Goal: Task Accomplishment & Management: Manage account settings

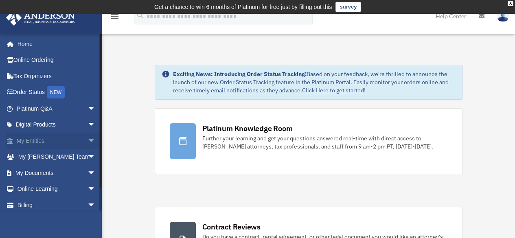
click at [88, 140] on span "arrow_drop_down" at bounding box center [95, 141] width 16 height 17
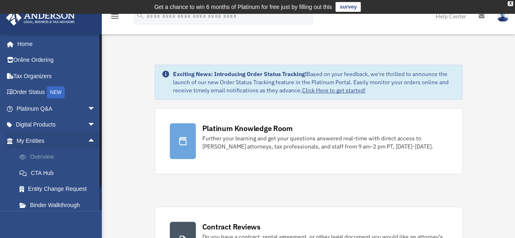
click at [57, 153] on link "Overview" at bounding box center [59, 157] width 96 height 16
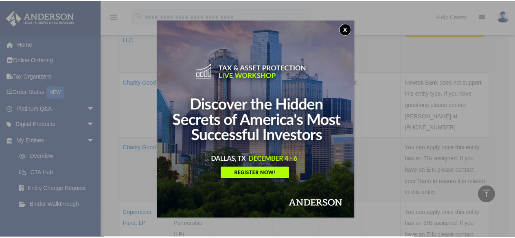
scroll to position [243, 0]
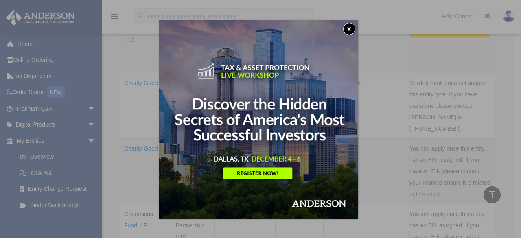
click at [348, 30] on button "x" at bounding box center [349, 29] width 12 height 12
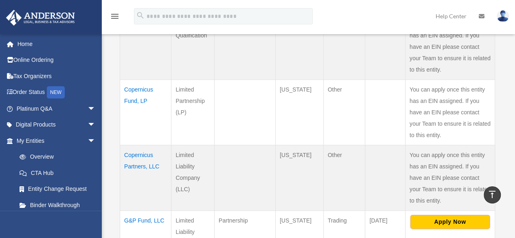
scroll to position [365, 0]
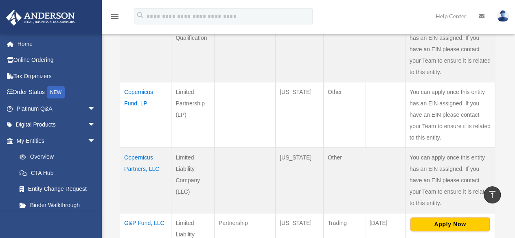
click at [134, 87] on td "Copernicus Fund, LP" at bounding box center [145, 114] width 51 height 65
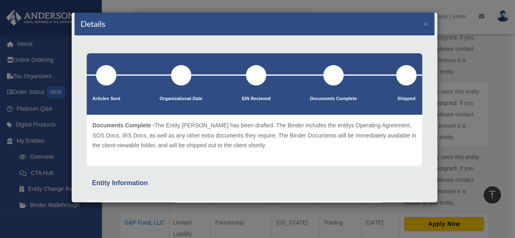
scroll to position [0, 0]
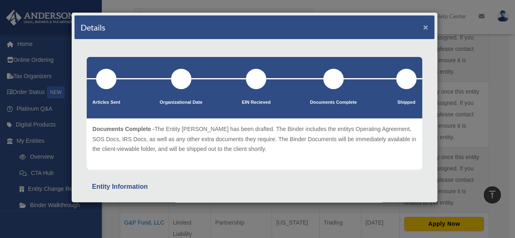
click at [423, 28] on button "×" at bounding box center [425, 27] width 5 height 9
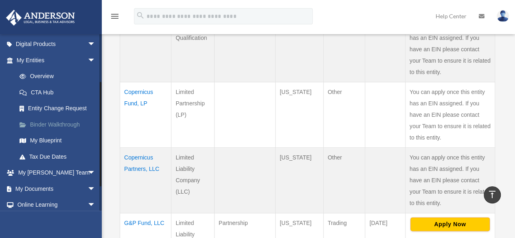
scroll to position [81, 0]
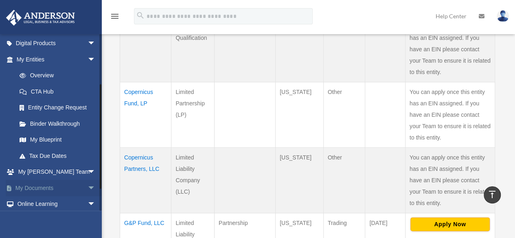
click at [87, 187] on span "arrow_drop_down" at bounding box center [95, 188] width 16 height 17
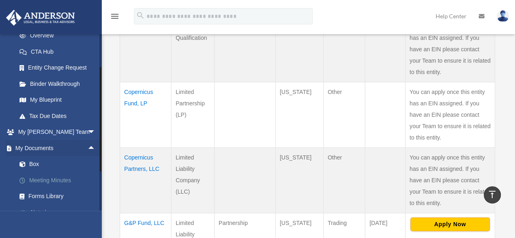
scroll to position [122, 0]
click at [30, 164] on link "Box" at bounding box center [59, 163] width 96 height 16
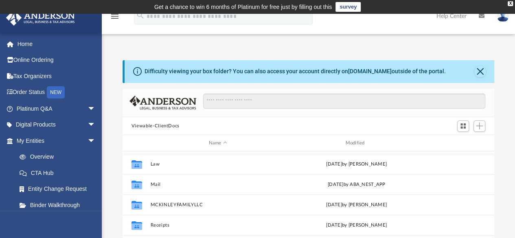
scroll to position [34, 0]
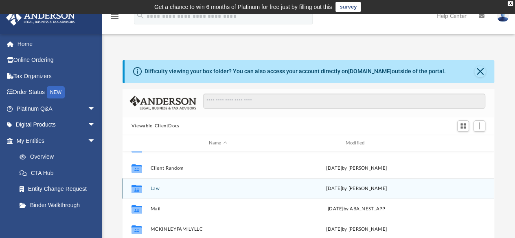
click at [224, 182] on div "Collaborated Folder Law Tue Sep 23 2025 by Mercy Solon" at bounding box center [307, 188] width 371 height 20
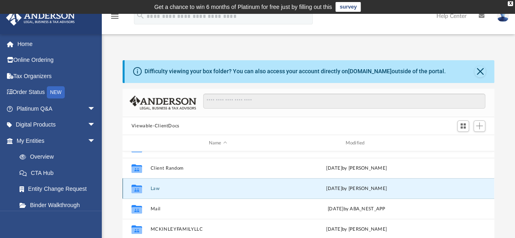
click at [224, 182] on div "Collaborated Folder Law Tue Sep 23 2025 by Mercy Solon" at bounding box center [307, 188] width 371 height 20
click at [154, 187] on button "Law" at bounding box center [217, 188] width 135 height 5
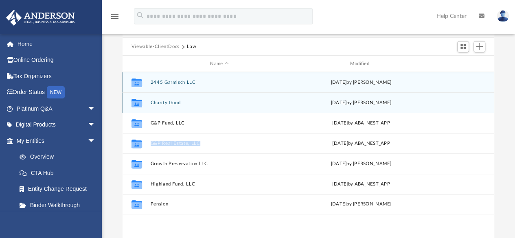
scroll to position [81, 0]
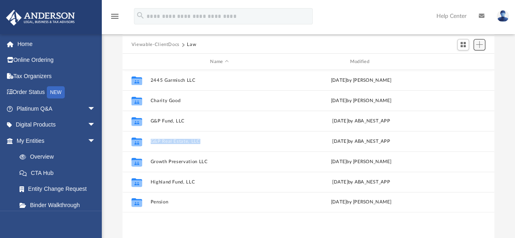
click at [479, 46] on span "Add" at bounding box center [478, 44] width 7 height 7
click at [465, 73] on li "New Folder" at bounding box center [467, 73] width 26 height 9
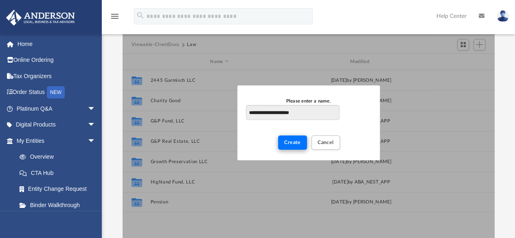
type input "**********"
click at [292, 144] on span "Create" at bounding box center [292, 142] width 17 height 5
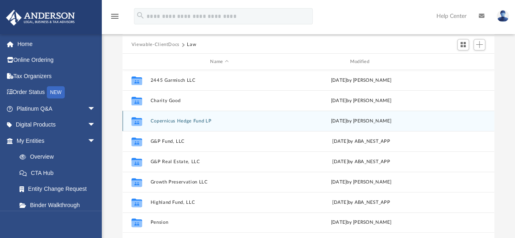
click at [196, 120] on button "Copernicus Hedge Fund LP" at bounding box center [219, 120] width 138 height 5
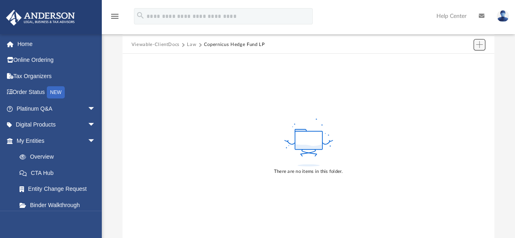
click at [478, 46] on span "Add" at bounding box center [478, 44] width 7 height 7
click at [462, 62] on li "Upload" at bounding box center [467, 61] width 26 height 9
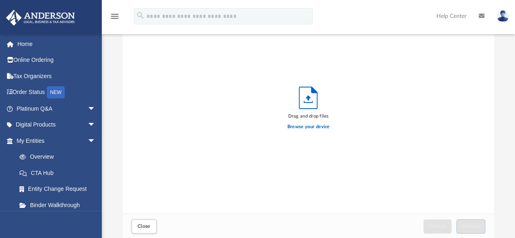
scroll to position [200, 365]
click at [313, 125] on label "Browse your device" at bounding box center [308, 126] width 42 height 7
click at [0, 0] on input "Browse your device" at bounding box center [0, 0] width 0 height 0
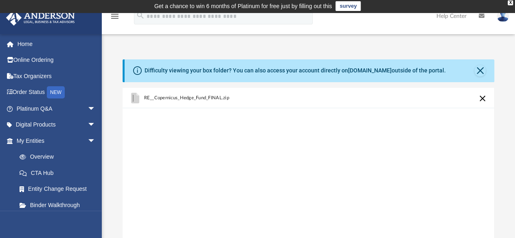
scroll to position [0, 0]
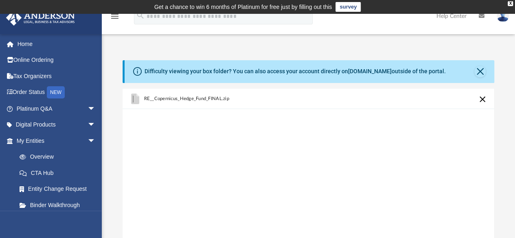
click at [481, 99] on button "Cancel this upload" at bounding box center [482, 99] width 10 height 10
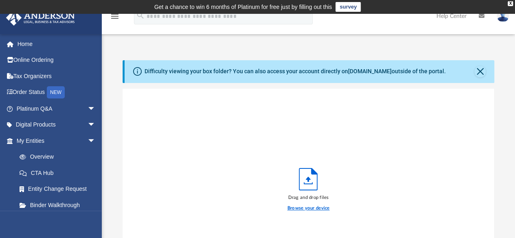
click at [310, 205] on label "Browse your device" at bounding box center [308, 208] width 42 height 7
click at [0, 0] on input "Browse your device" at bounding box center [0, 0] width 0 height 0
click at [310, 205] on label "Browse your device" at bounding box center [308, 208] width 42 height 7
click at [0, 0] on input "Browse your device" at bounding box center [0, 0] width 0 height 0
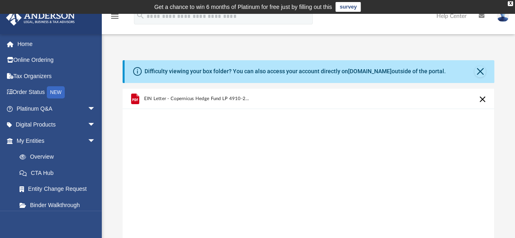
click at [215, 138] on div "EIN Letter - Copernicus Hedge Fund LP 4910-2421-3096.pdf" at bounding box center [307, 192] width 371 height 207
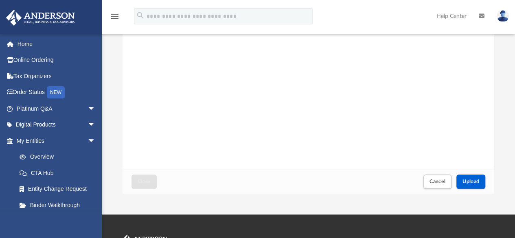
scroll to position [163, 0]
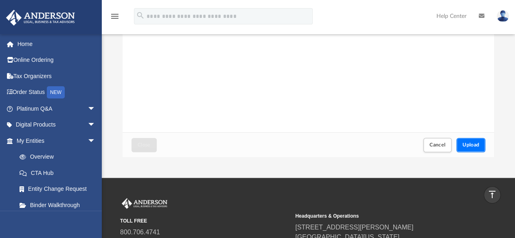
click at [471, 148] on button "Upload" at bounding box center [470, 145] width 29 height 14
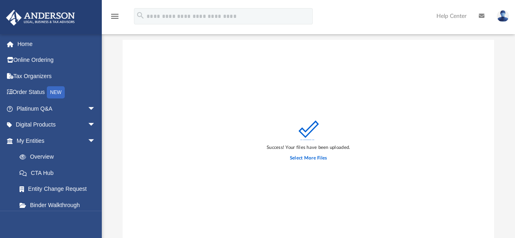
scroll to position [81, 0]
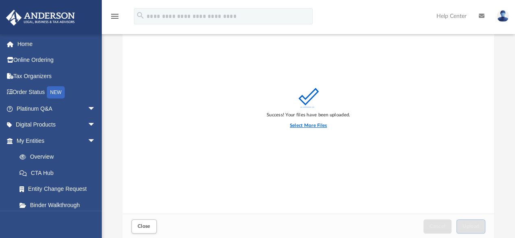
click at [309, 125] on label "Select More Files" at bounding box center [308, 125] width 37 height 7
click at [0, 0] on input "Select More Files" at bounding box center [0, 0] width 0 height 0
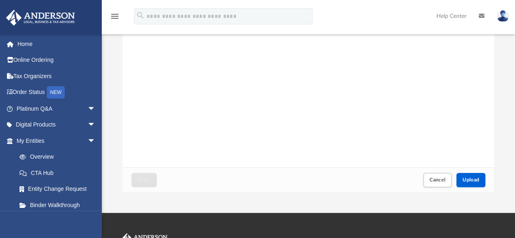
scroll to position [163, 0]
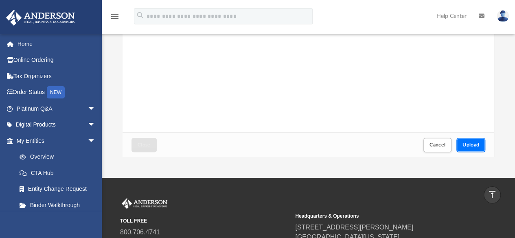
click at [477, 143] on span "Upload" at bounding box center [470, 144] width 17 height 5
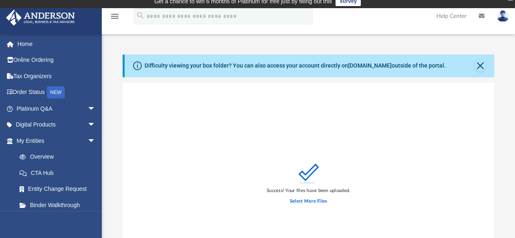
scroll to position [0, 0]
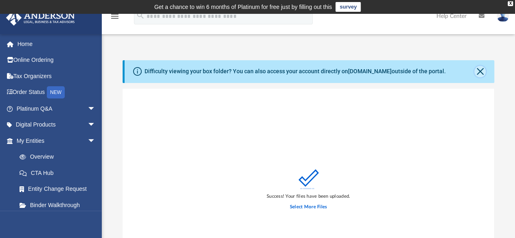
click at [477, 72] on button "Close" at bounding box center [479, 71] width 11 height 11
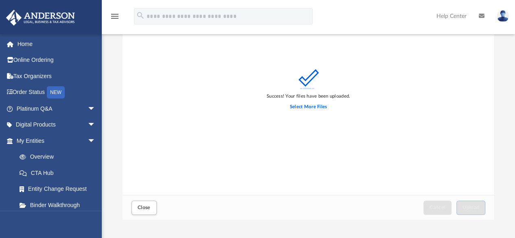
scroll to position [163, 0]
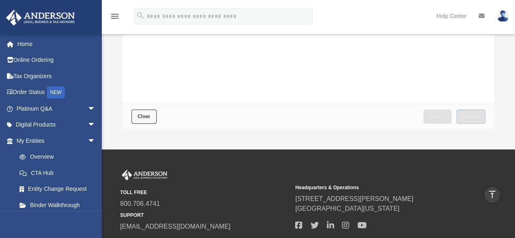
click at [143, 118] on span "Close" at bounding box center [143, 116] width 13 height 5
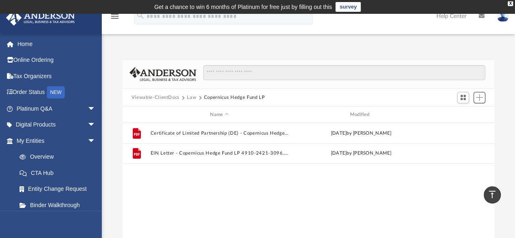
scroll to position [179, 365]
click at [193, 97] on button "Law" at bounding box center [191, 97] width 9 height 7
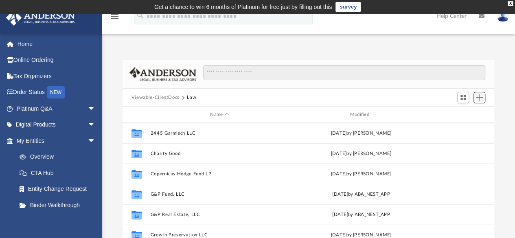
click at [477, 96] on span "Add" at bounding box center [478, 97] width 7 height 7
click at [465, 112] on li "Upload" at bounding box center [467, 113] width 26 height 9
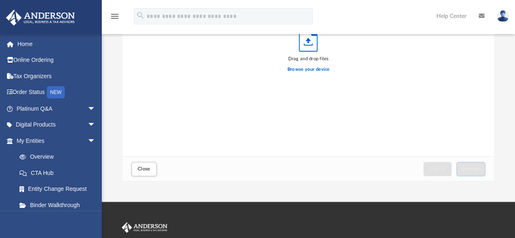
scroll to position [122, 0]
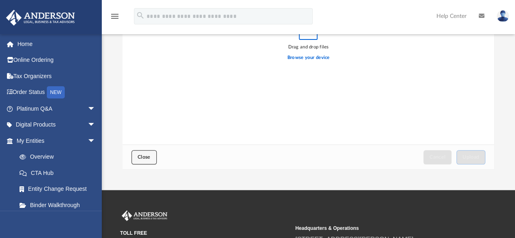
click at [146, 154] on button "Close" at bounding box center [143, 157] width 25 height 14
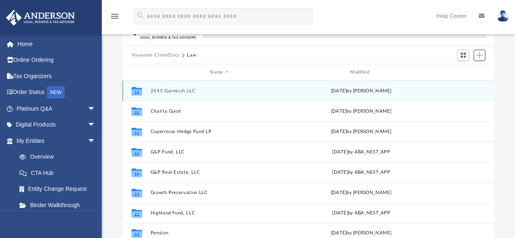
scroll to position [41, 0]
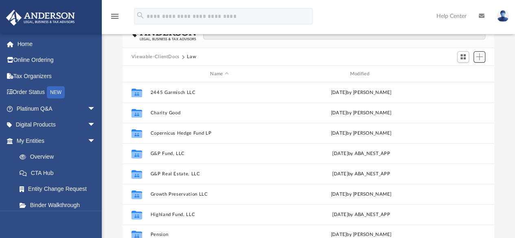
click at [479, 55] on span "Add" at bounding box center [478, 56] width 7 height 7
click at [471, 85] on li "New Folder" at bounding box center [467, 85] width 26 height 9
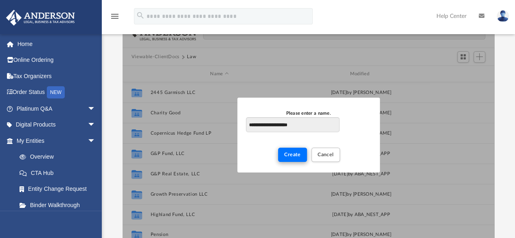
type input "**********"
click at [293, 153] on span "Create" at bounding box center [292, 154] width 17 height 5
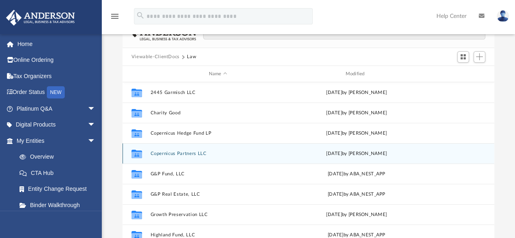
click at [198, 153] on button "Copernicus Partners LLC" at bounding box center [217, 153] width 135 height 5
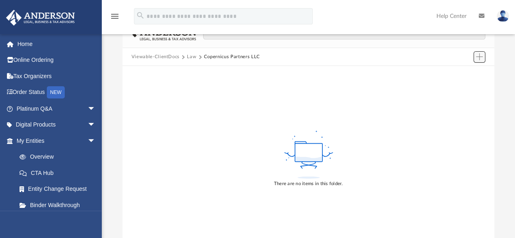
click at [478, 59] on span "Add" at bounding box center [478, 56] width 7 height 7
click at [465, 73] on li "Upload" at bounding box center [467, 73] width 26 height 9
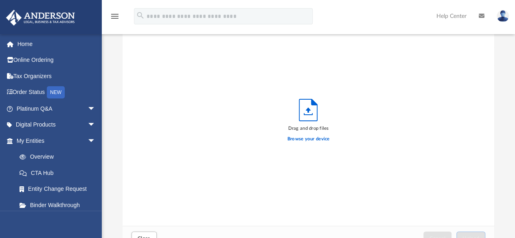
scroll to position [200, 365]
click at [313, 139] on label "Browse your device" at bounding box center [308, 138] width 42 height 7
click at [0, 0] on input "Browse your device" at bounding box center [0, 0] width 0 height 0
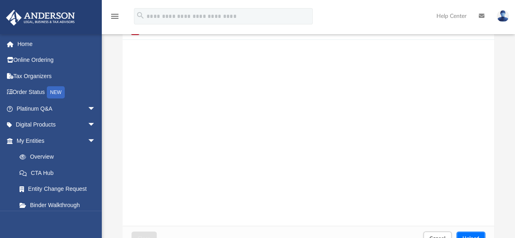
click at [469, 233] on button "Upload" at bounding box center [470, 238] width 29 height 14
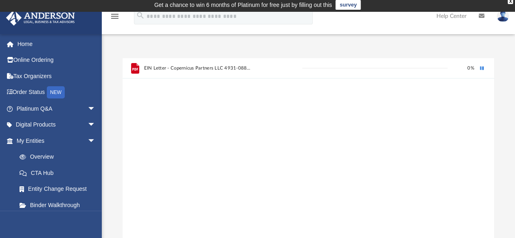
scroll to position [0, 0]
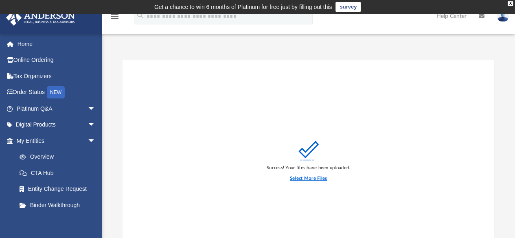
click at [322, 178] on label "Select More Files" at bounding box center [308, 178] width 37 height 7
click at [0, 0] on input "Select More Files" at bounding box center [0, 0] width 0 height 0
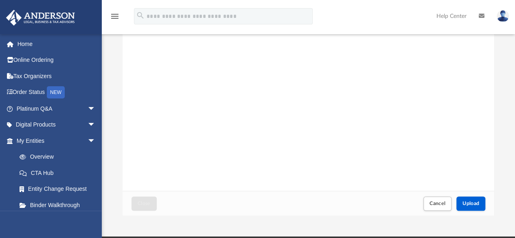
scroll to position [122, 0]
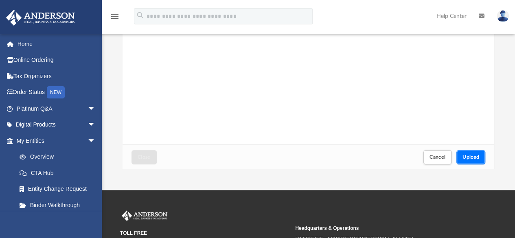
click at [471, 158] on span "Upload" at bounding box center [470, 157] width 17 height 5
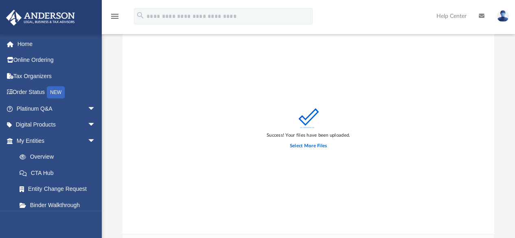
scroll to position [163, 0]
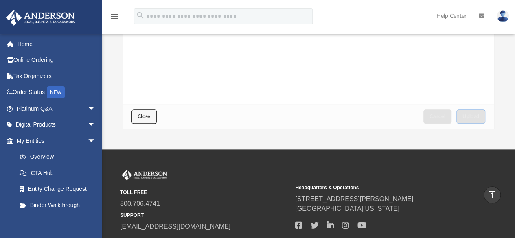
click at [144, 115] on span "Close" at bounding box center [143, 116] width 13 height 5
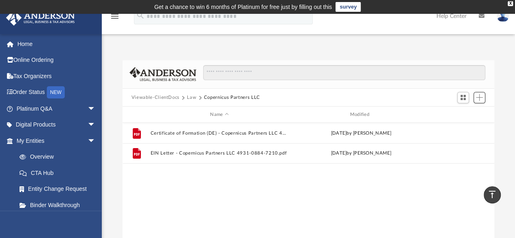
scroll to position [179, 365]
click at [192, 96] on button "Law" at bounding box center [191, 97] width 9 height 7
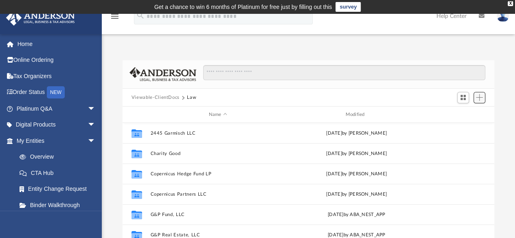
click at [483, 96] on button "Add" at bounding box center [479, 97] width 12 height 11
click at [462, 125] on li "New Folder" at bounding box center [467, 126] width 26 height 9
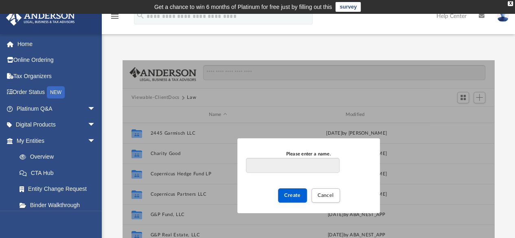
click at [504, 111] on div "Difficulty viewing your box folder? You can also access your account directly o…" at bounding box center [308, 175] width 413 height 231
click at [317, 162] on input "Please enter a name." at bounding box center [292, 165] width 93 height 15
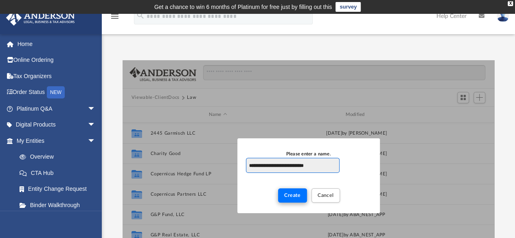
type input "**********"
click at [295, 195] on span "Create" at bounding box center [292, 195] width 17 height 5
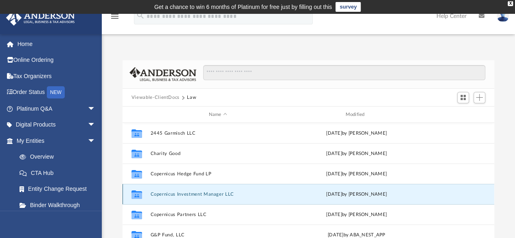
click at [209, 193] on button "Copernicus Investment Manager LLC" at bounding box center [217, 194] width 135 height 5
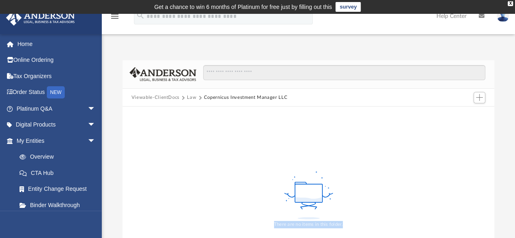
click at [209, 193] on div "There are no items in this folder." at bounding box center [308, 199] width 372 height 185
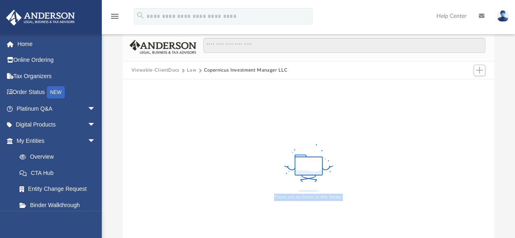
scroll to position [0, 0]
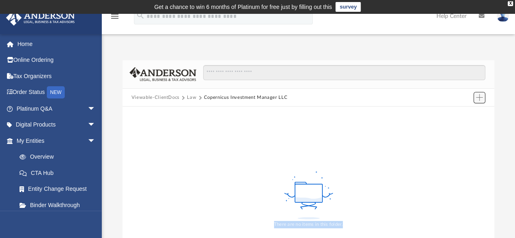
click at [481, 97] on span "Add" at bounding box center [478, 97] width 7 height 7
click at [466, 115] on li "Upload" at bounding box center [467, 113] width 26 height 9
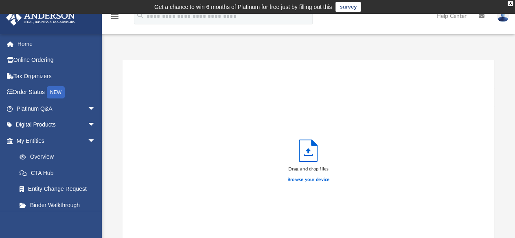
scroll to position [200, 365]
click at [314, 179] on label "Browse your device" at bounding box center [308, 179] width 42 height 7
click at [0, 0] on input "Browse your device" at bounding box center [0, 0] width 0 height 0
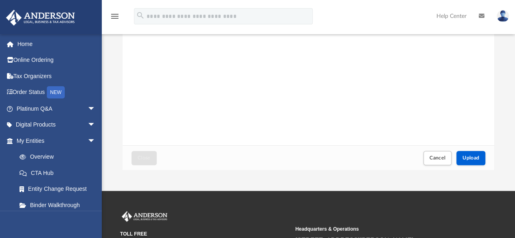
scroll to position [122, 0]
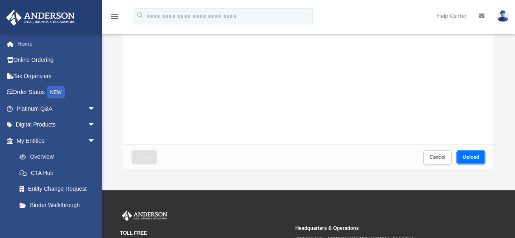
click at [468, 157] on span "Upload" at bounding box center [470, 157] width 17 height 5
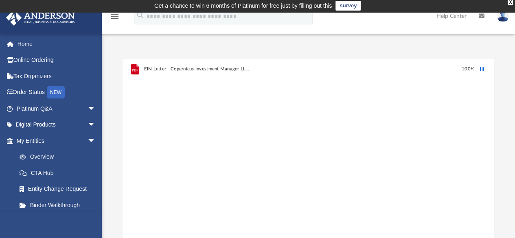
scroll to position [0, 0]
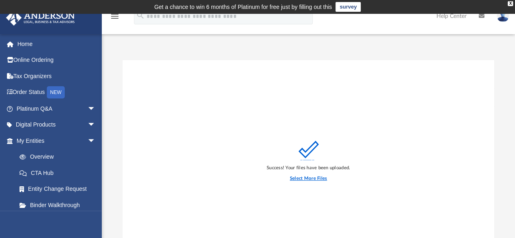
click at [316, 178] on label "Select More Files" at bounding box center [308, 178] width 37 height 7
click at [0, 0] on input "Select More Files" at bounding box center [0, 0] width 0 height 0
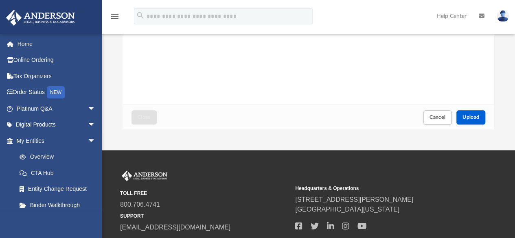
scroll to position [163, 0]
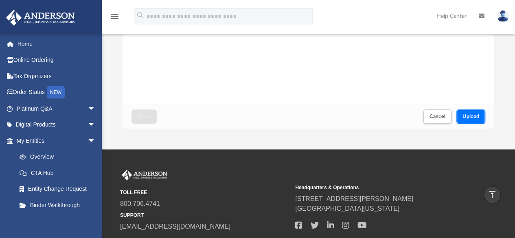
click at [472, 115] on span "Upload" at bounding box center [470, 116] width 17 height 5
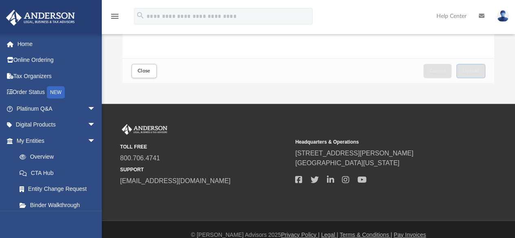
scroll to position [219, 0]
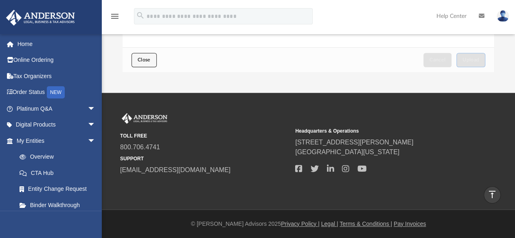
click at [148, 61] on span "Close" at bounding box center [143, 59] width 13 height 5
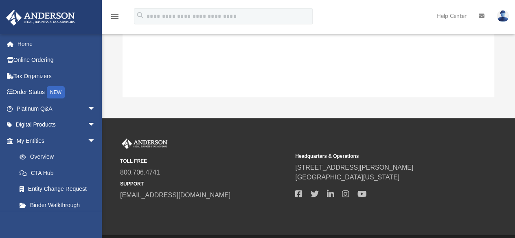
scroll to position [203, 0]
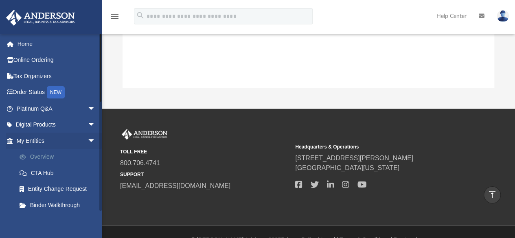
click at [66, 155] on link "Overview" at bounding box center [59, 157] width 96 height 16
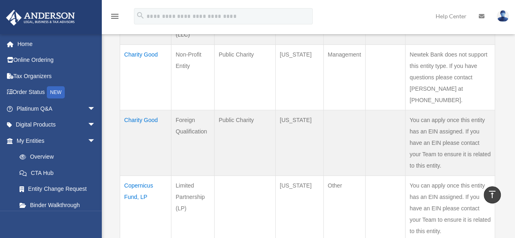
scroll to position [268, 0]
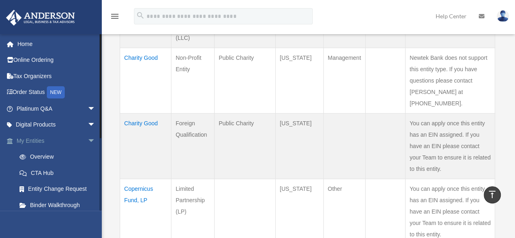
click at [87, 138] on span "arrow_drop_down" at bounding box center [95, 141] width 16 height 17
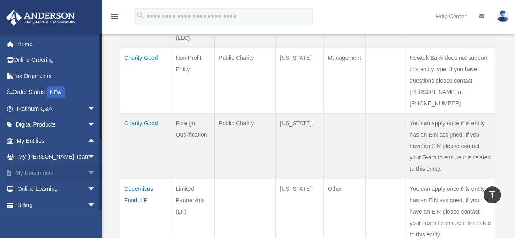
click at [87, 174] on span "arrow_drop_down" at bounding box center [95, 173] width 16 height 17
click at [35, 187] on link "Box" at bounding box center [59, 189] width 96 height 16
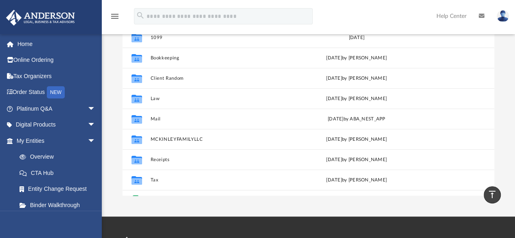
scroll to position [122, 0]
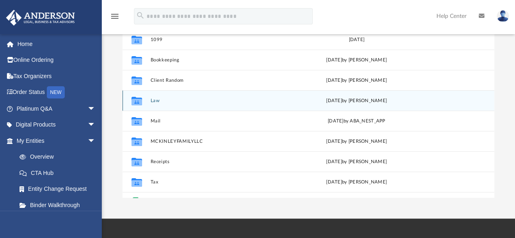
click at [157, 99] on button "Law" at bounding box center [217, 100] width 135 height 5
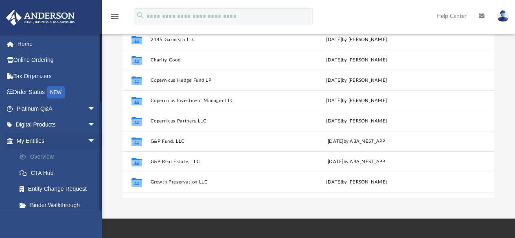
click at [63, 157] on link "Overview" at bounding box center [59, 157] width 96 height 16
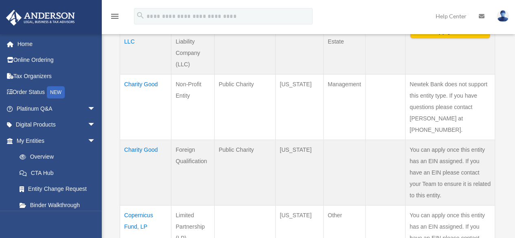
scroll to position [244, 0]
